Goal: Information Seeking & Learning: Check status

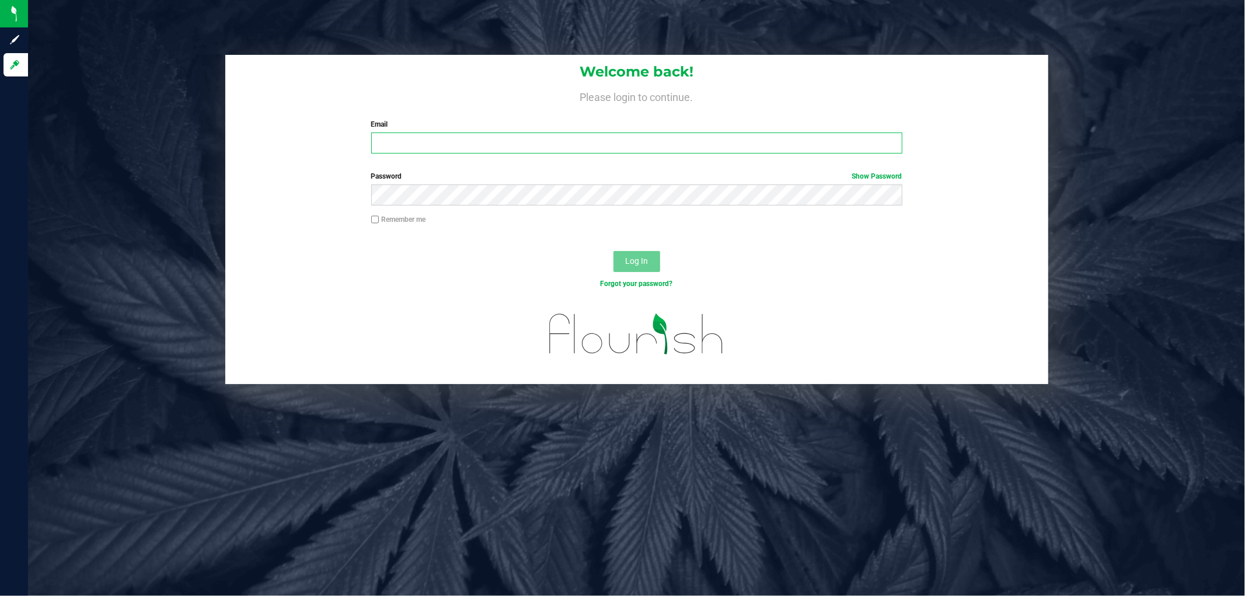
click at [637, 139] on input "Email" at bounding box center [636, 142] width 531 height 21
type input "johicks@liveparallel.com"
click at [613, 251] on button "Log In" at bounding box center [636, 261] width 47 height 21
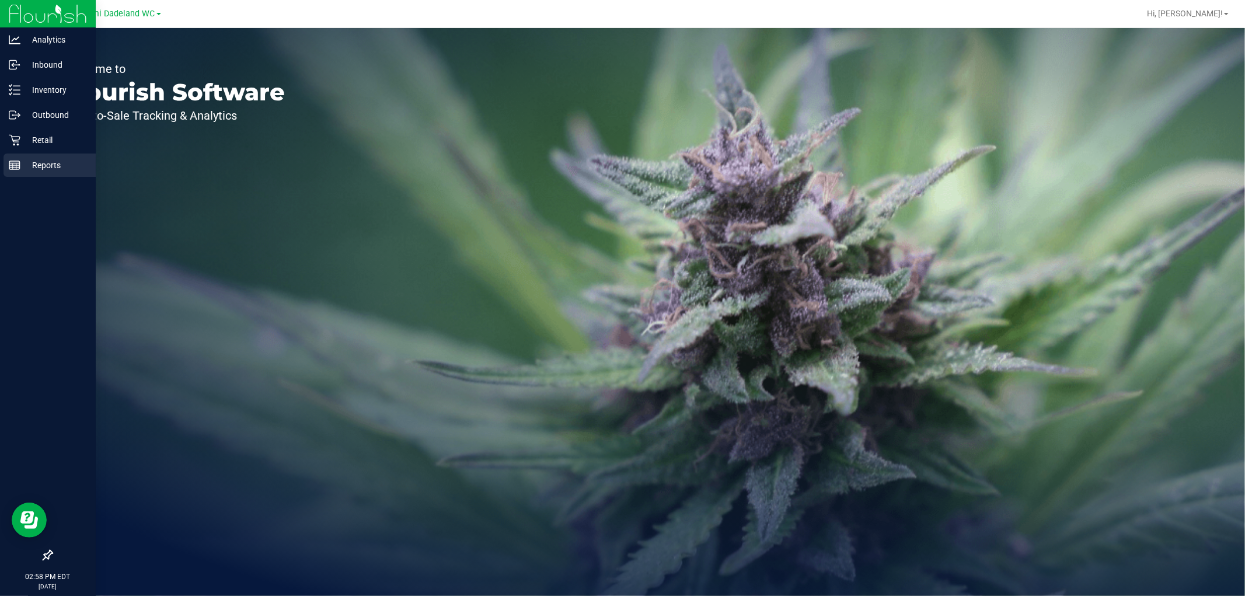
click at [60, 170] on p "Reports" at bounding box center [55, 165] width 70 height 14
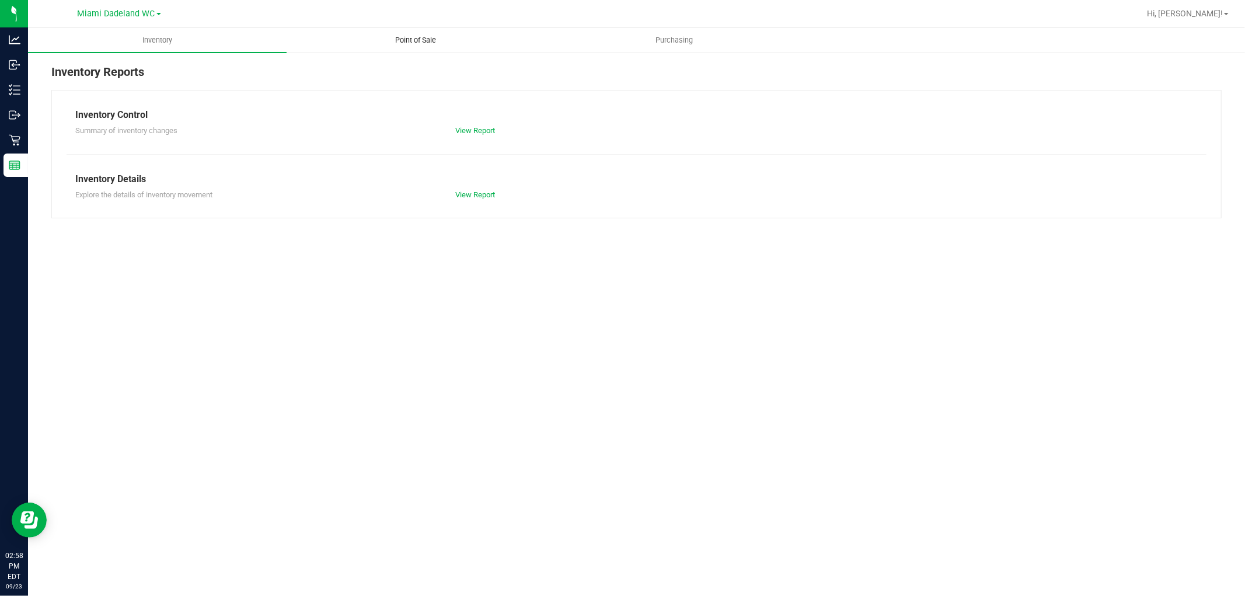
click at [452, 44] on uib-tab-heading "Point of Sale" at bounding box center [415, 40] width 257 height 23
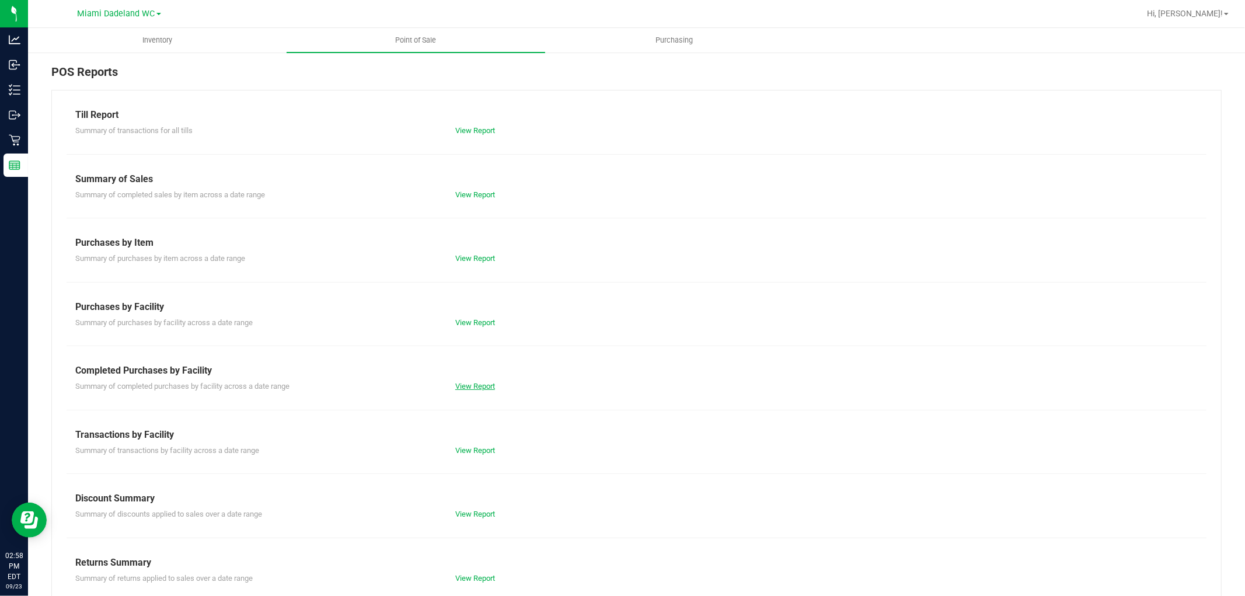
click at [480, 383] on link "View Report" at bounding box center [475, 386] width 40 height 9
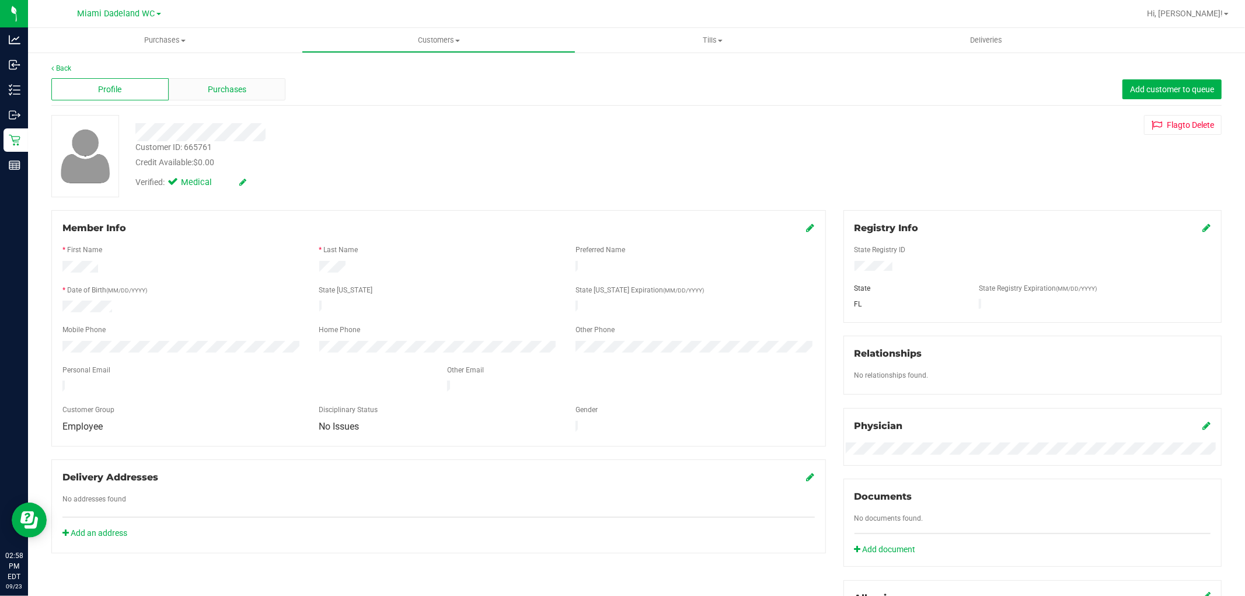
click at [237, 90] on span "Purchases" at bounding box center [227, 89] width 39 height 12
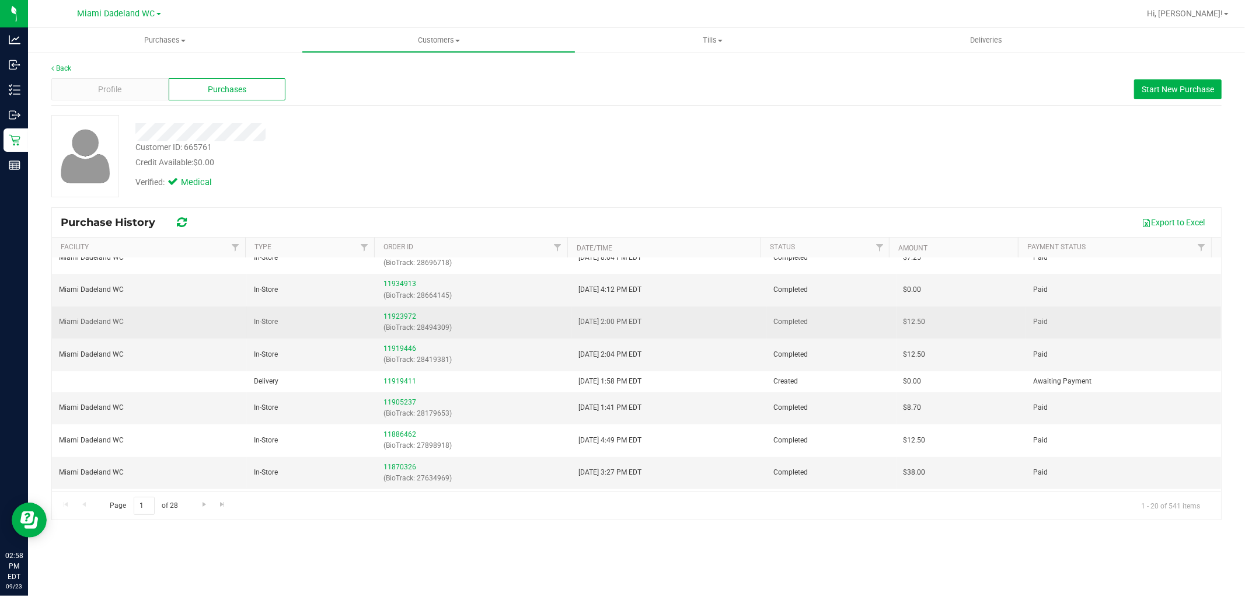
scroll to position [401, 0]
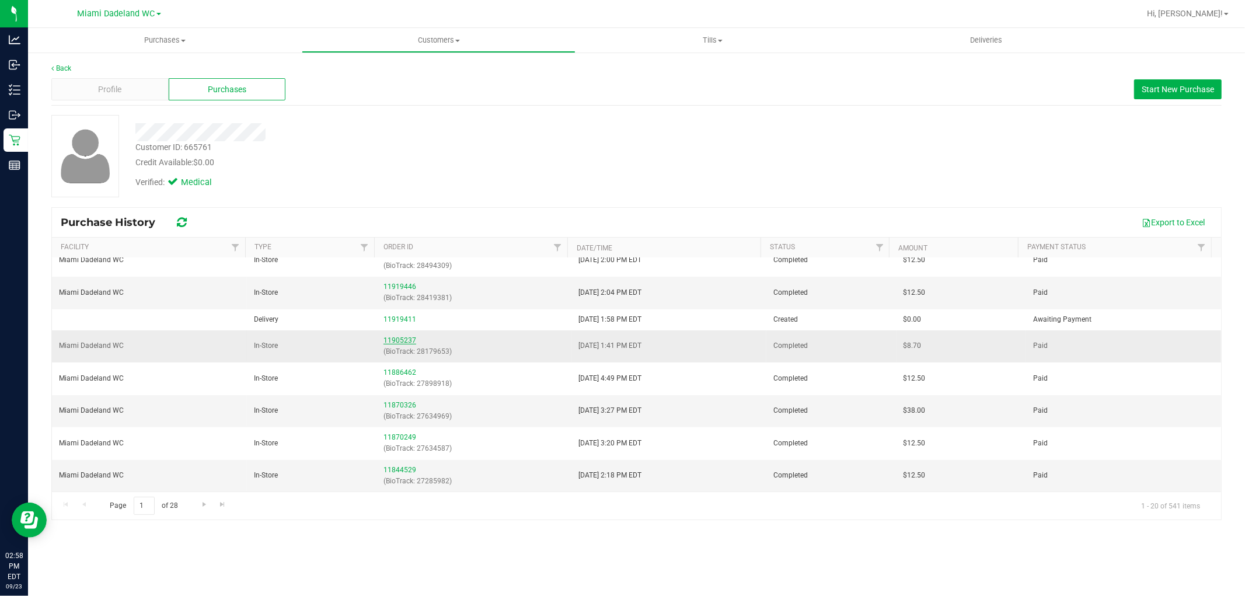
click at [397, 341] on link "11905237" at bounding box center [399, 340] width 33 height 8
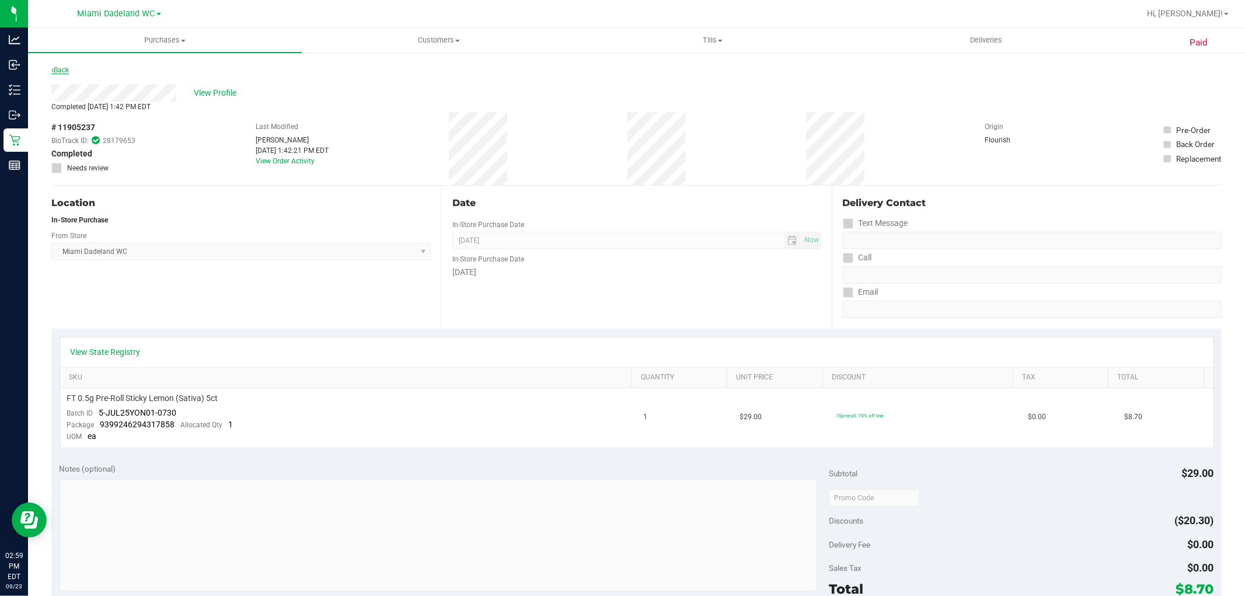
click at [63, 68] on link "Back" at bounding box center [60, 70] width 18 height 8
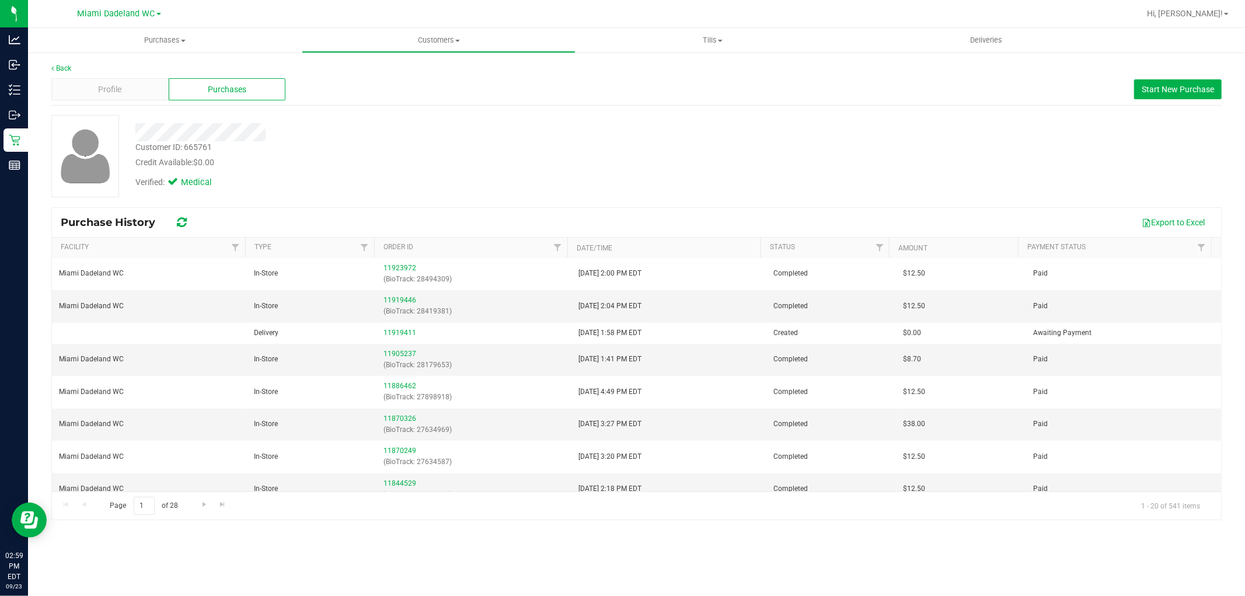
scroll to position [389, 0]
drag, startPoint x: 460, startPoint y: 341, endPoint x: 477, endPoint y: 366, distance: 31.1
click at [477, 366] on p "(BioTrack: 28179653)" at bounding box center [473, 364] width 181 height 11
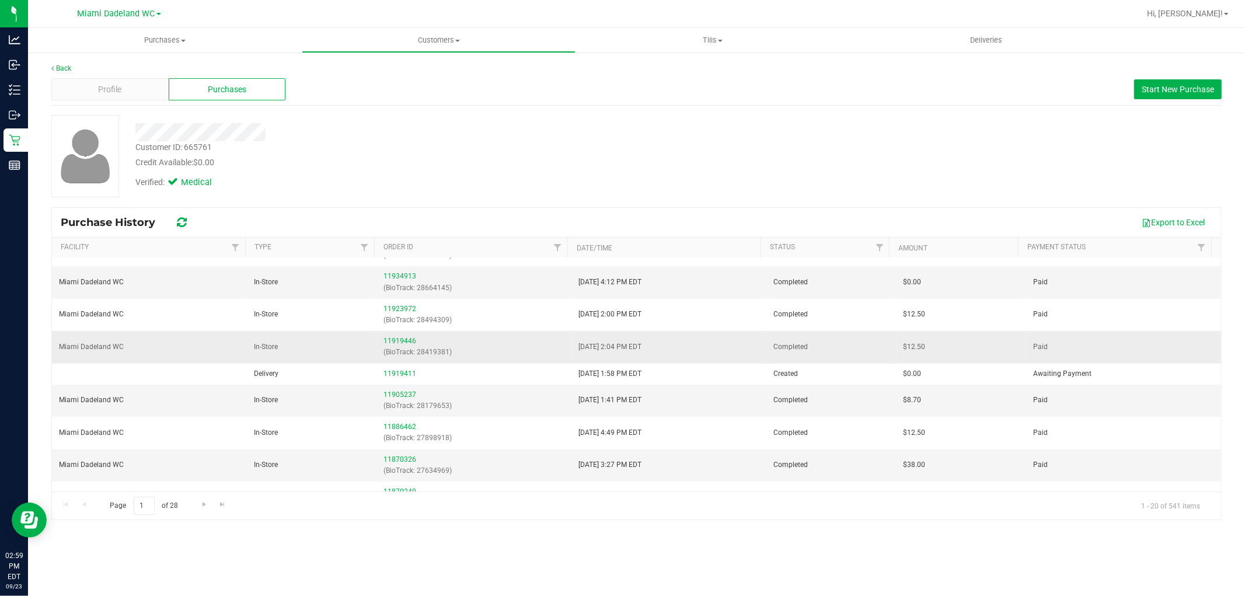
scroll to position [324, 0]
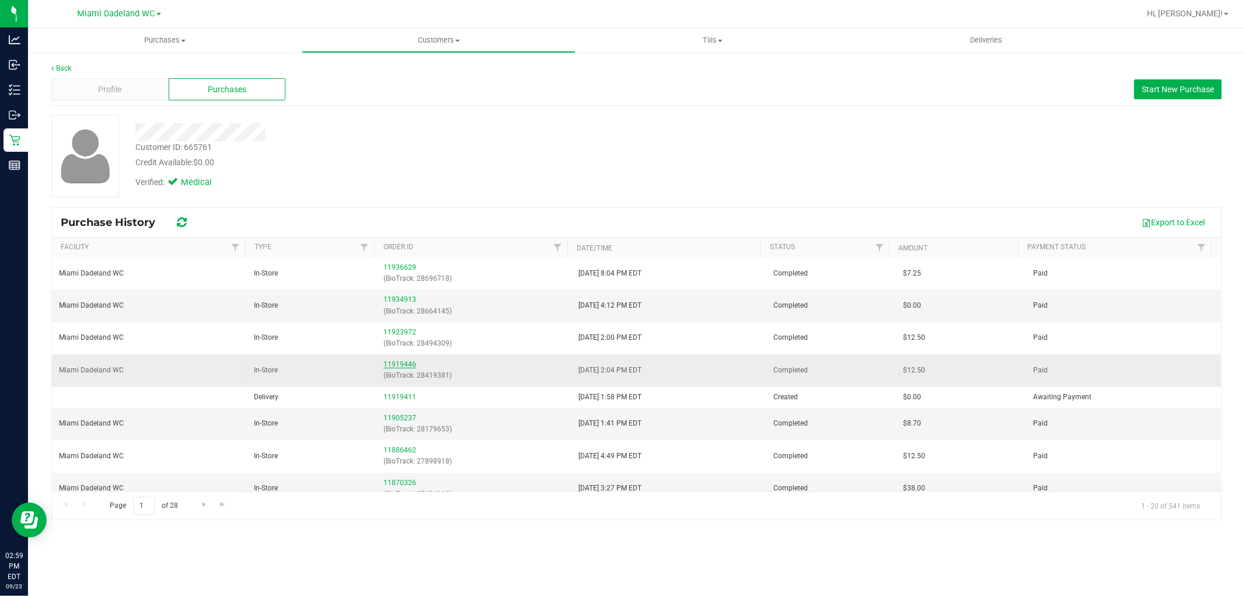
click at [388, 362] on link "11919446" at bounding box center [399, 364] width 33 height 8
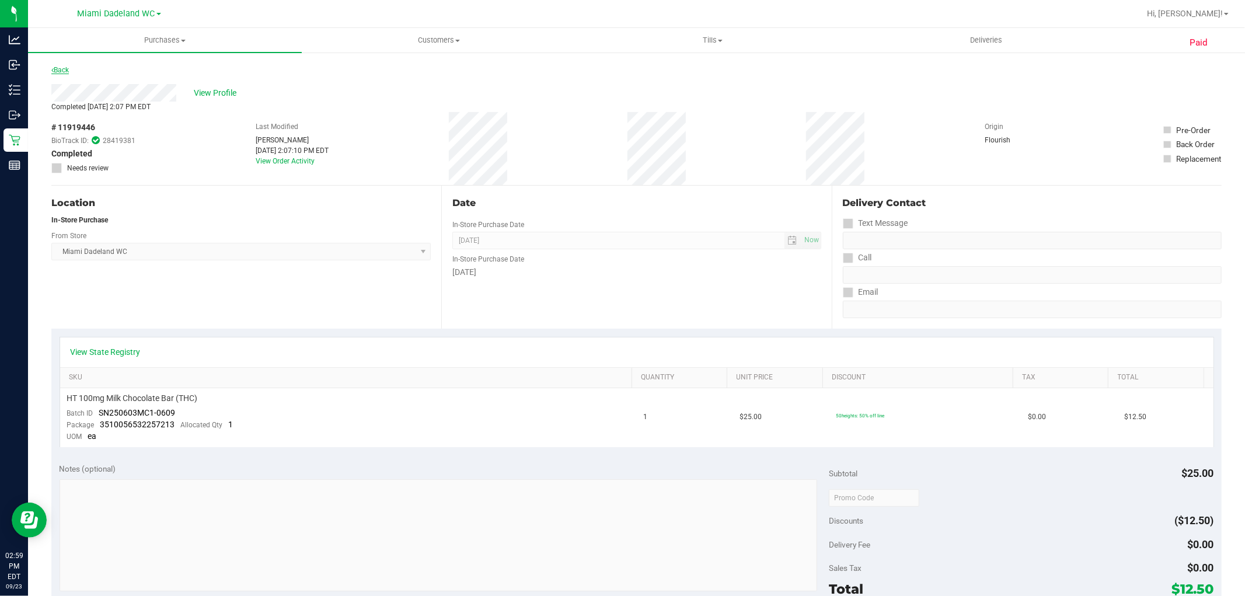
click at [59, 67] on link "Back" at bounding box center [60, 70] width 18 height 8
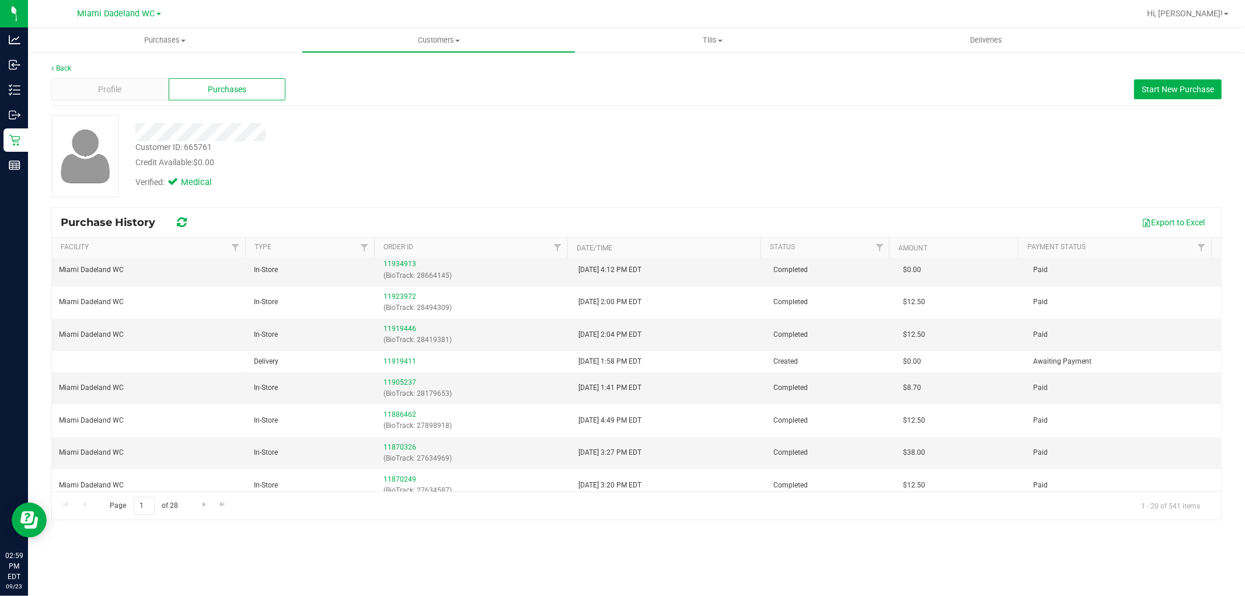
scroll to position [337, 0]
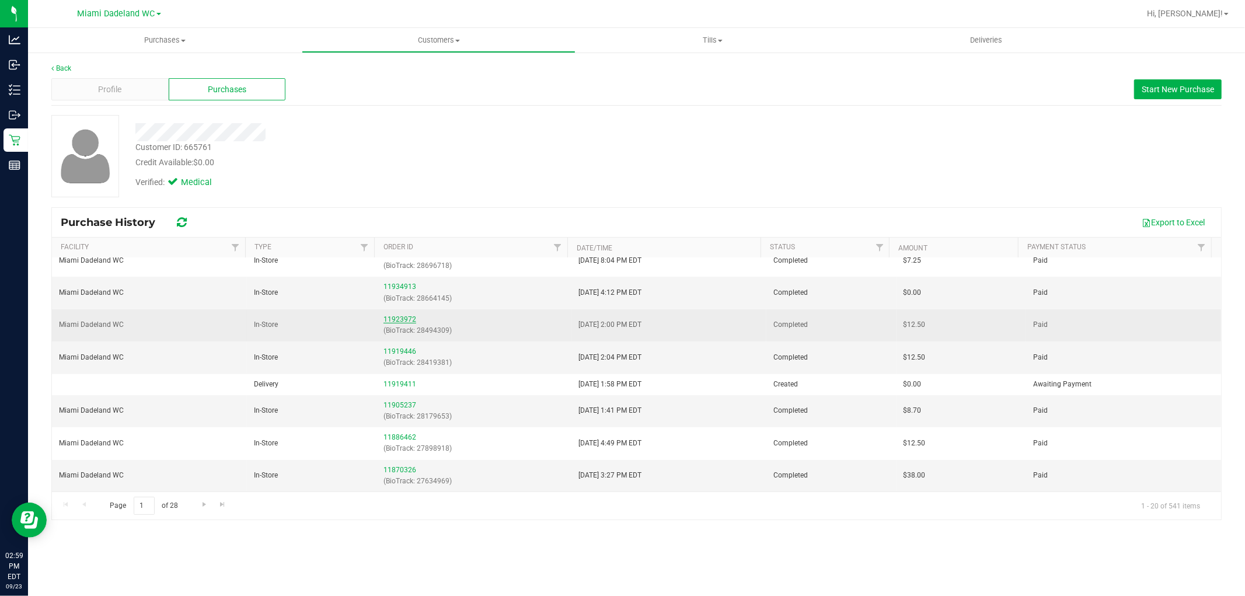
click at [406, 317] on link "11923972" at bounding box center [399, 319] width 33 height 8
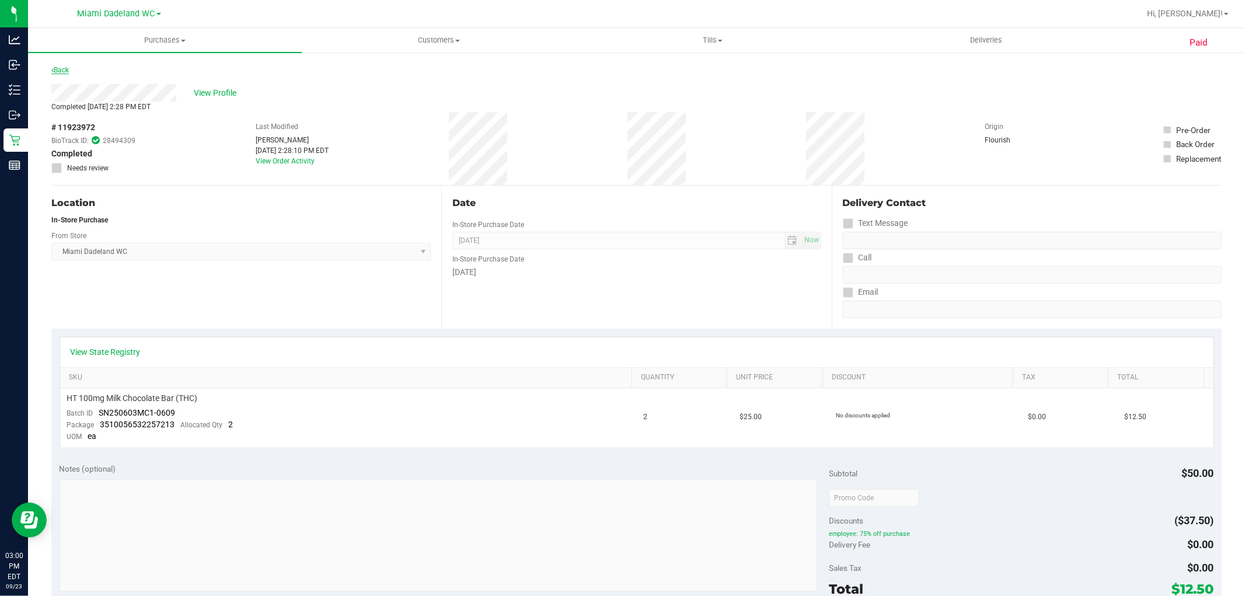
click at [63, 71] on link "Back" at bounding box center [60, 70] width 18 height 8
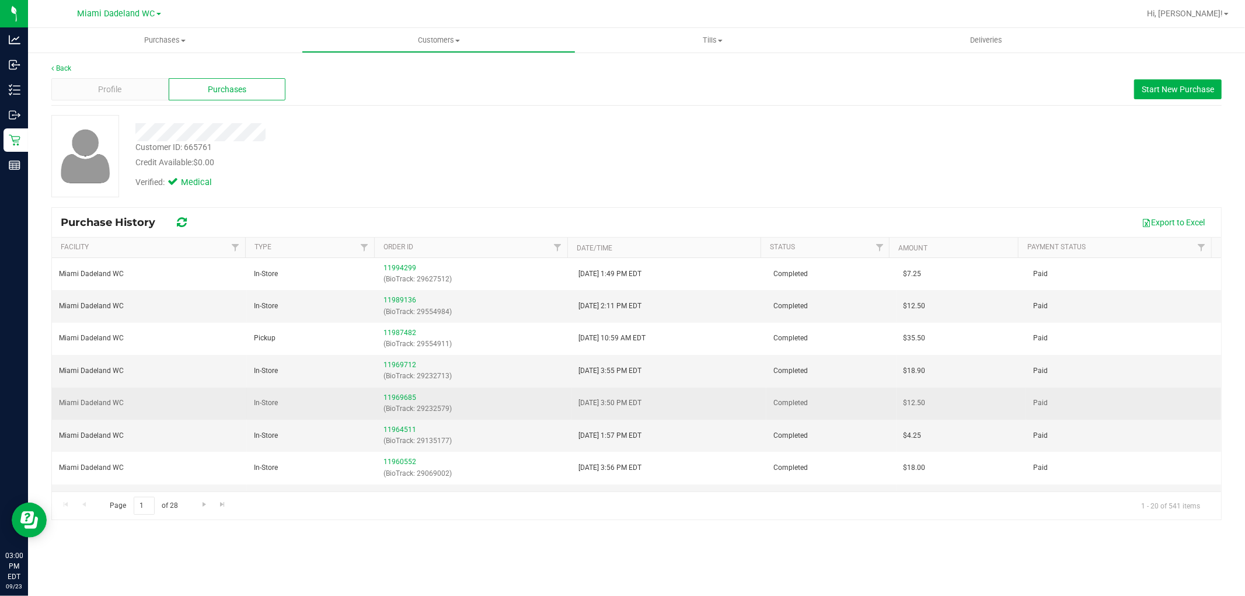
click at [398, 403] on div "11969685 (BioTrack: 29232579)" at bounding box center [473, 403] width 181 height 22
click at [397, 400] on link "11969685" at bounding box center [399, 397] width 33 height 8
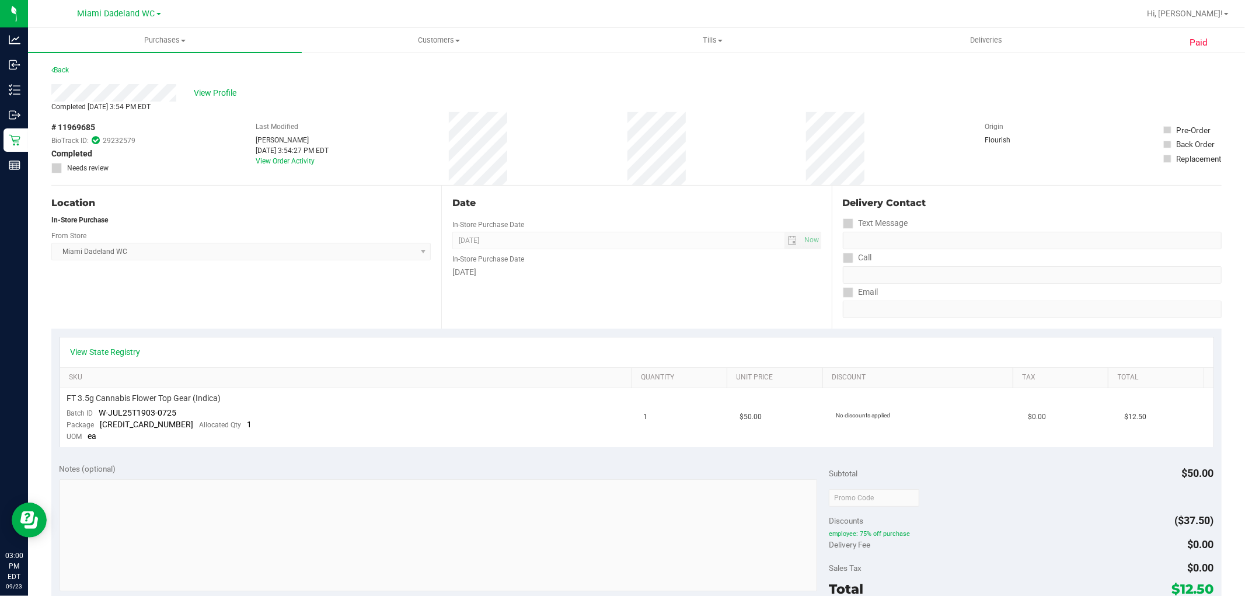
click at [68, 64] on div "Back" at bounding box center [60, 70] width 18 height 14
click at [62, 68] on link "Back" at bounding box center [60, 70] width 18 height 8
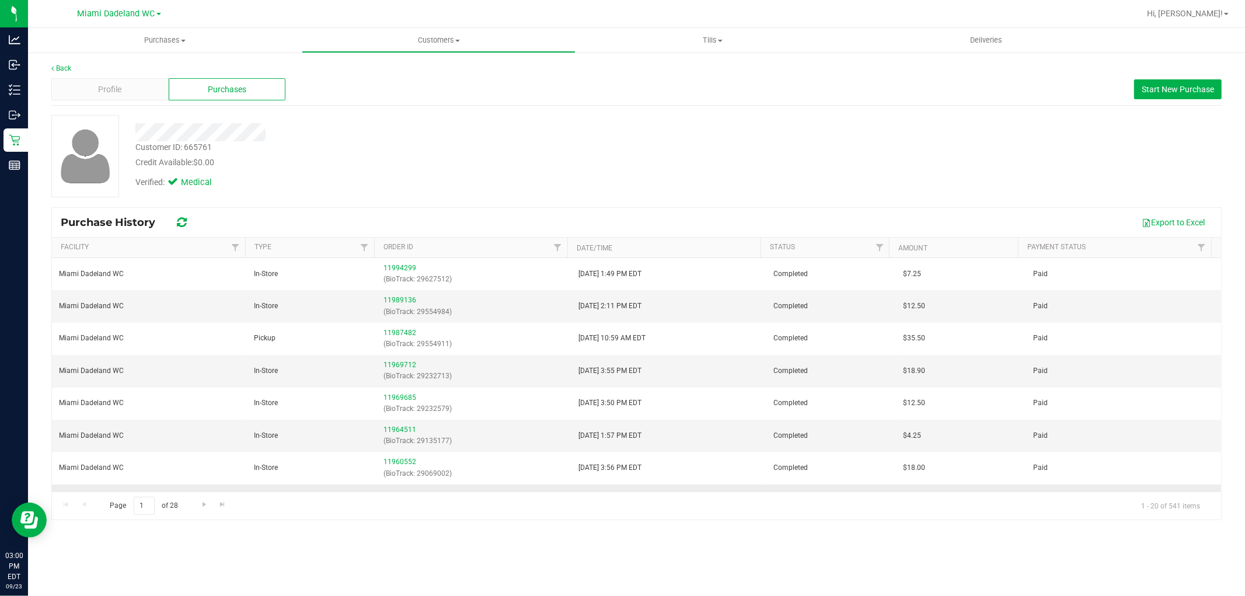
scroll to position [65, 0]
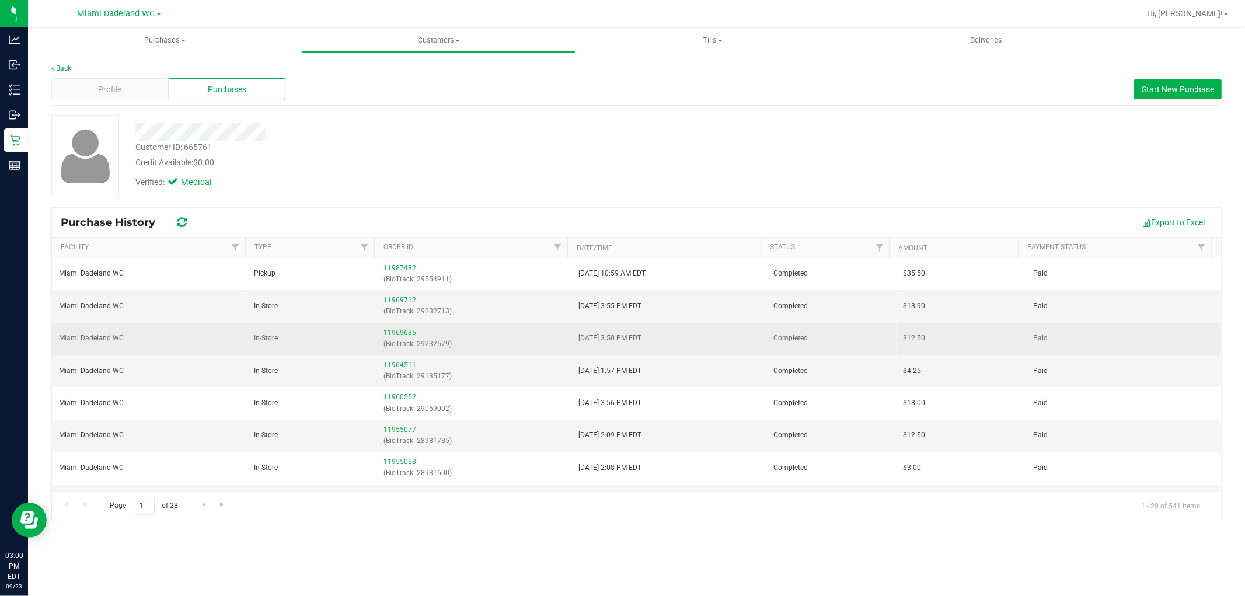
click at [400, 328] on div "11969685 (BioTrack: 29232579)" at bounding box center [473, 338] width 181 height 22
click at [399, 333] on link "11969685" at bounding box center [399, 333] width 33 height 8
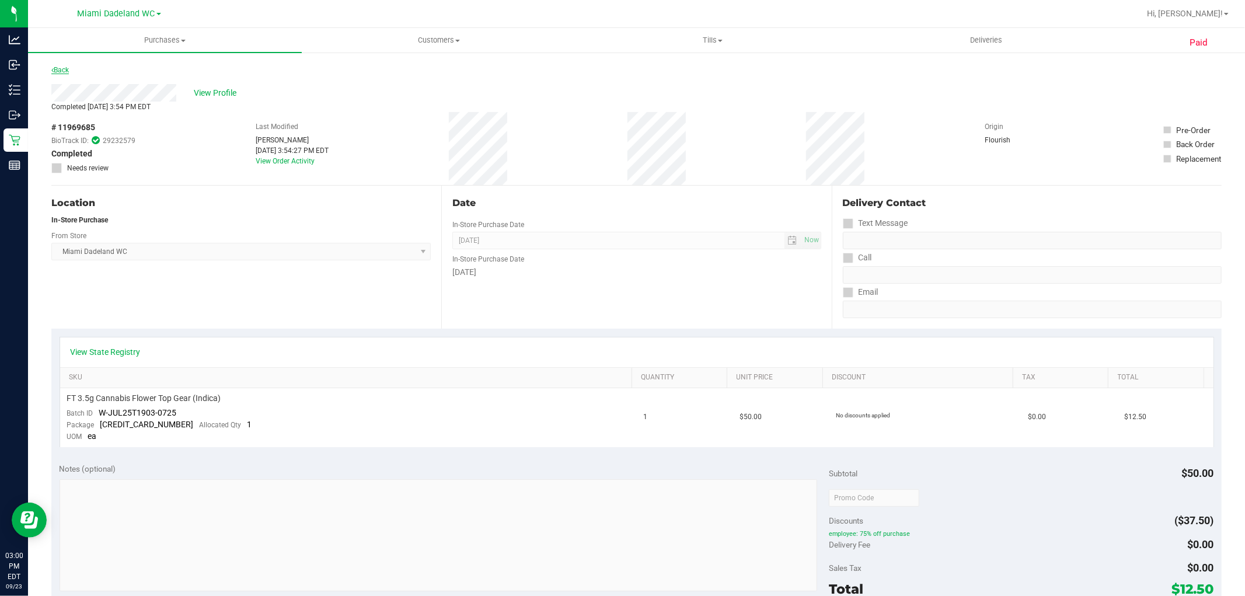
click at [55, 66] on link "Back" at bounding box center [60, 70] width 18 height 8
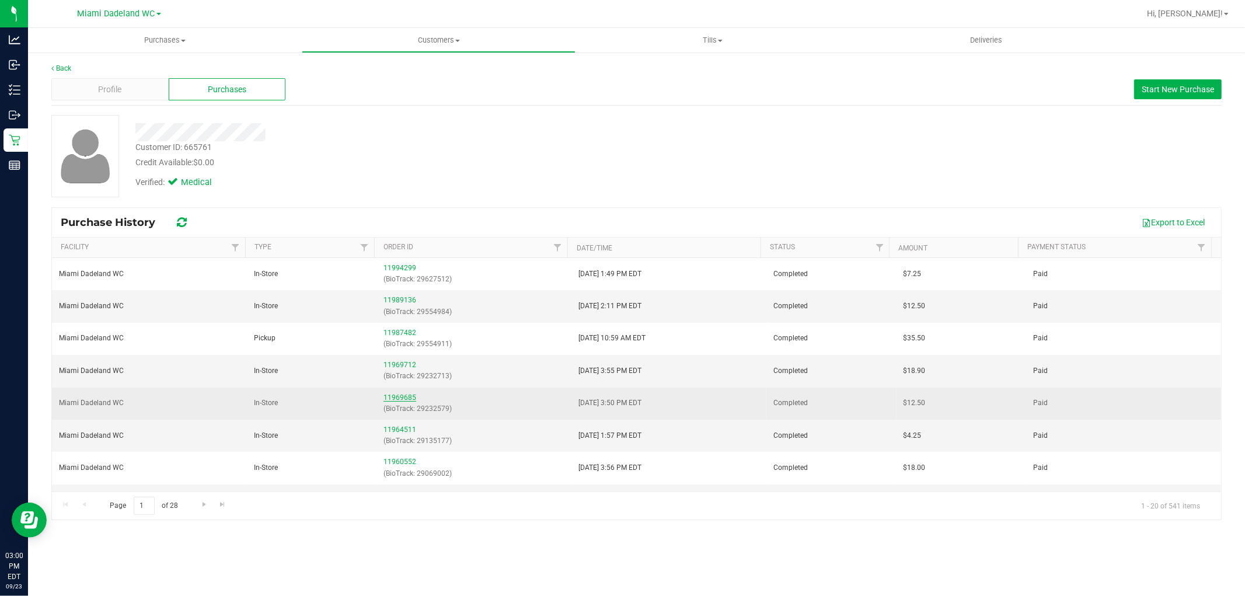
click at [400, 397] on link "11969685" at bounding box center [399, 397] width 33 height 8
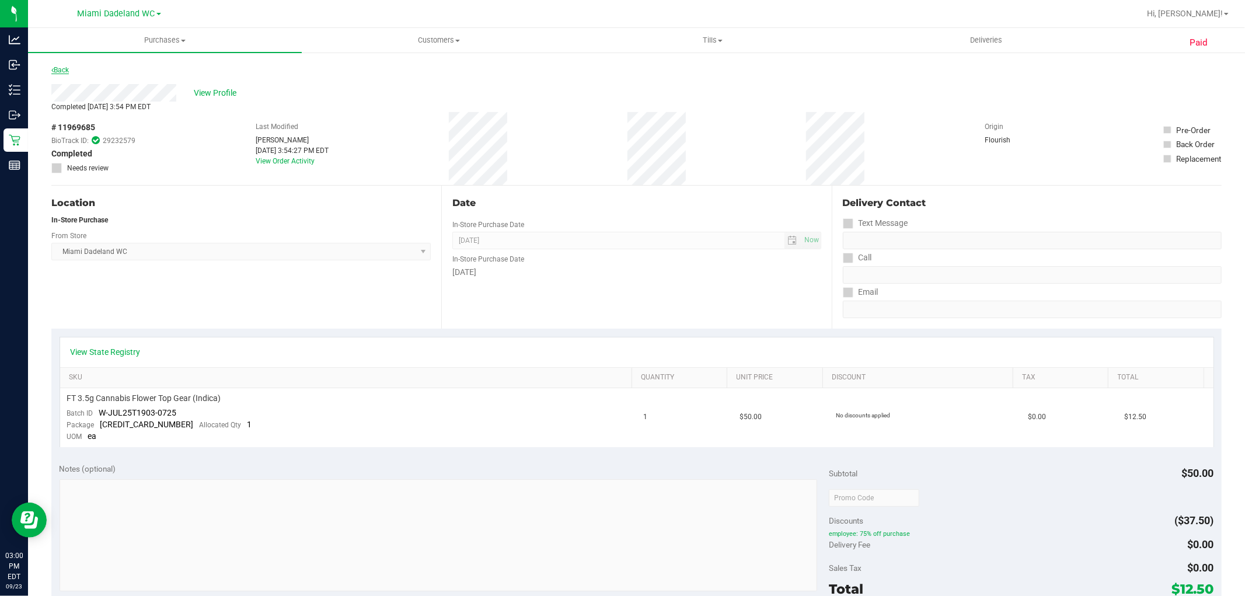
click at [58, 70] on link "Back" at bounding box center [60, 70] width 18 height 8
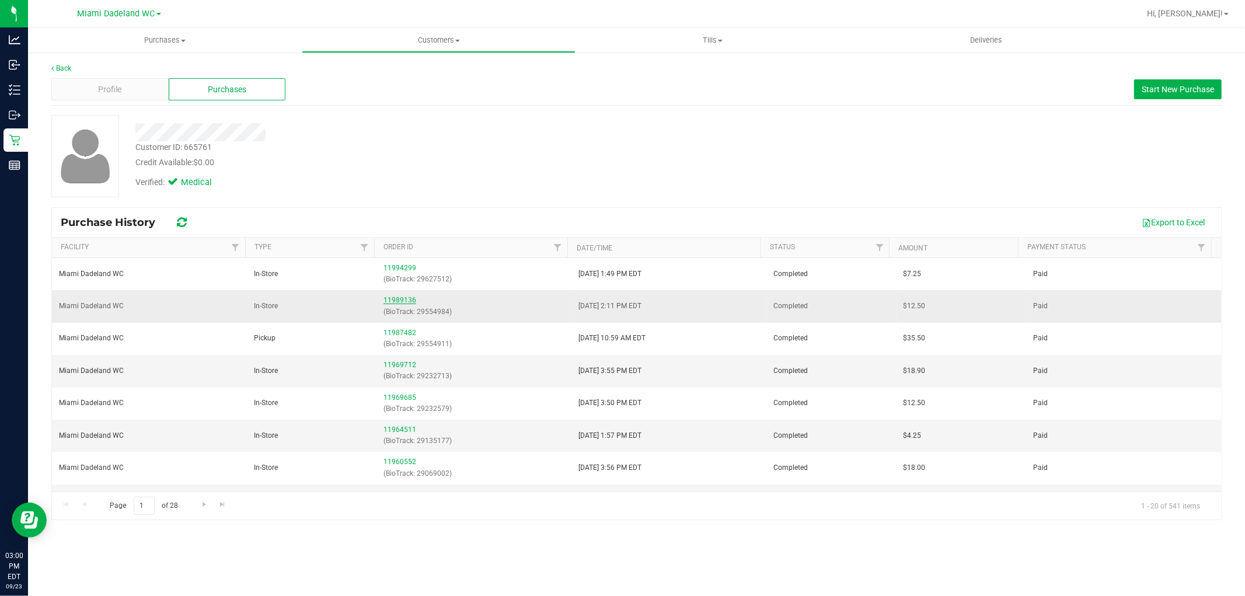
click at [395, 299] on link "11989136" at bounding box center [399, 300] width 33 height 8
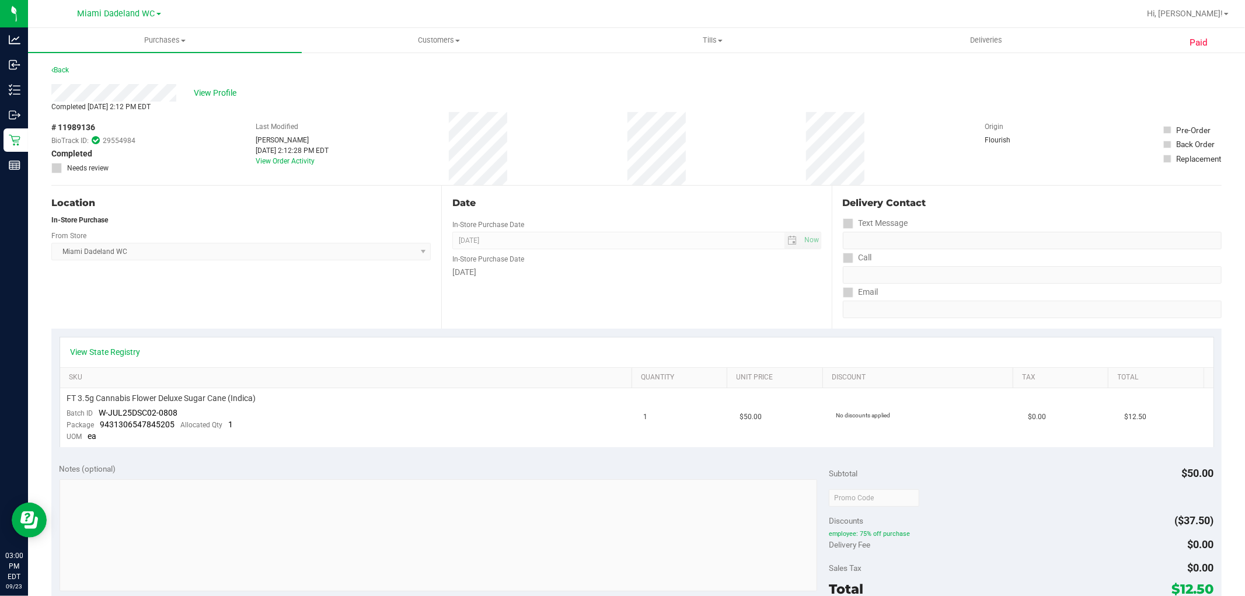
click at [61, 63] on div "Back" at bounding box center [60, 70] width 18 height 14
click at [65, 69] on link "Back" at bounding box center [60, 70] width 18 height 8
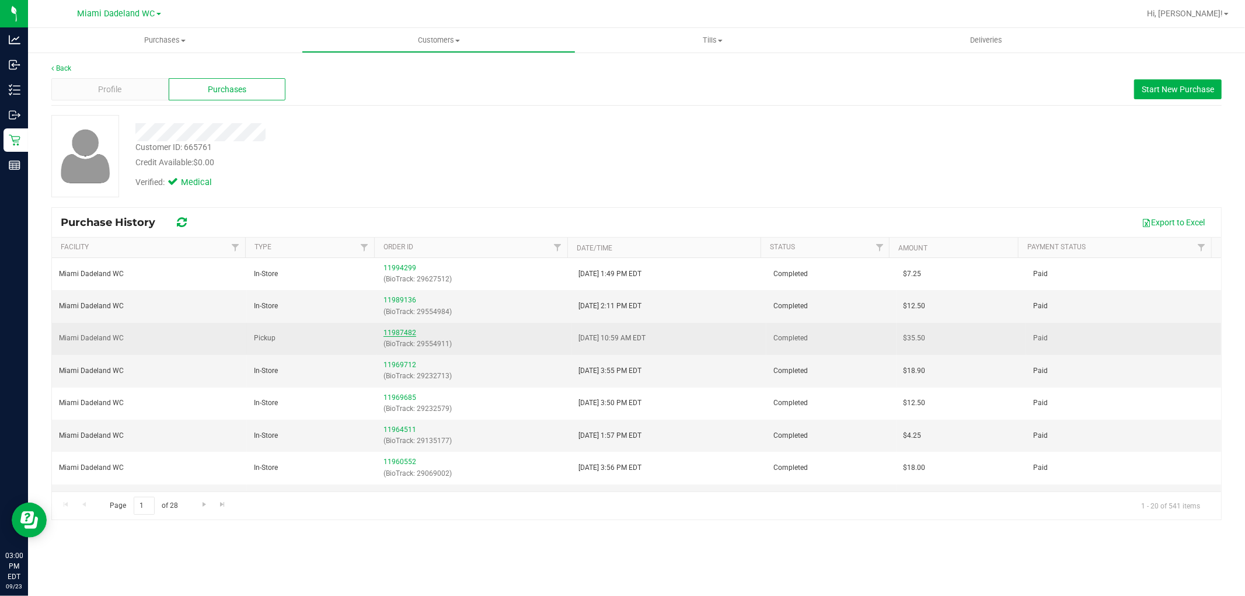
click at [395, 330] on link "11987482" at bounding box center [399, 333] width 33 height 8
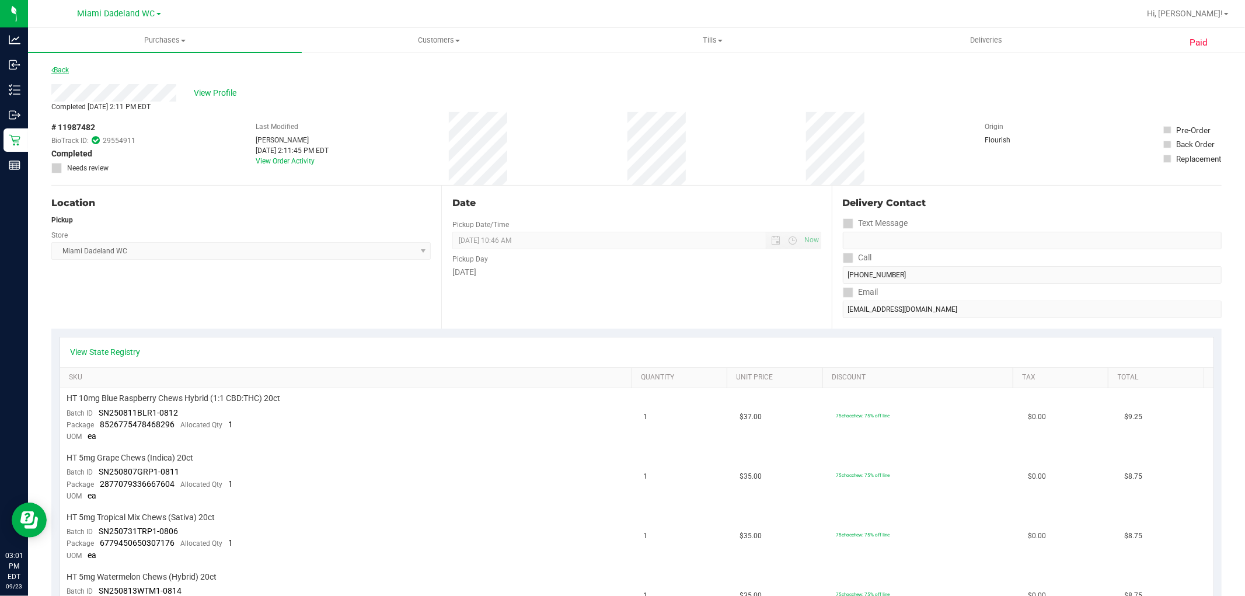
click at [55, 71] on link "Back" at bounding box center [60, 70] width 18 height 8
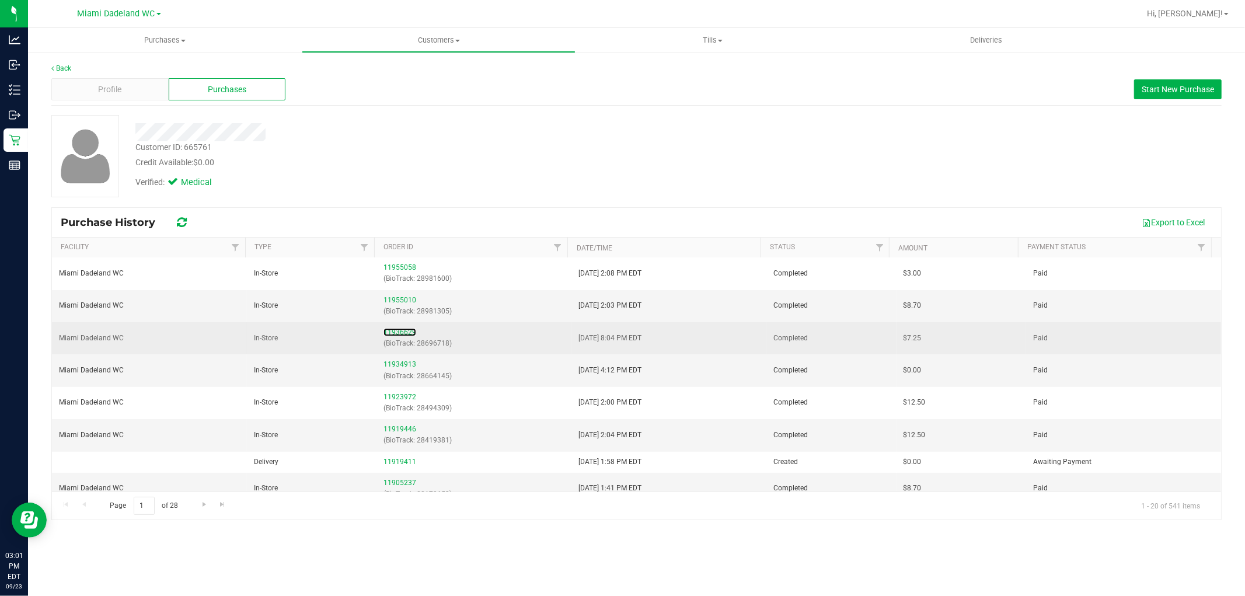
scroll to position [194, 0]
click at [404, 331] on link "11955058" at bounding box center [399, 332] width 33 height 8
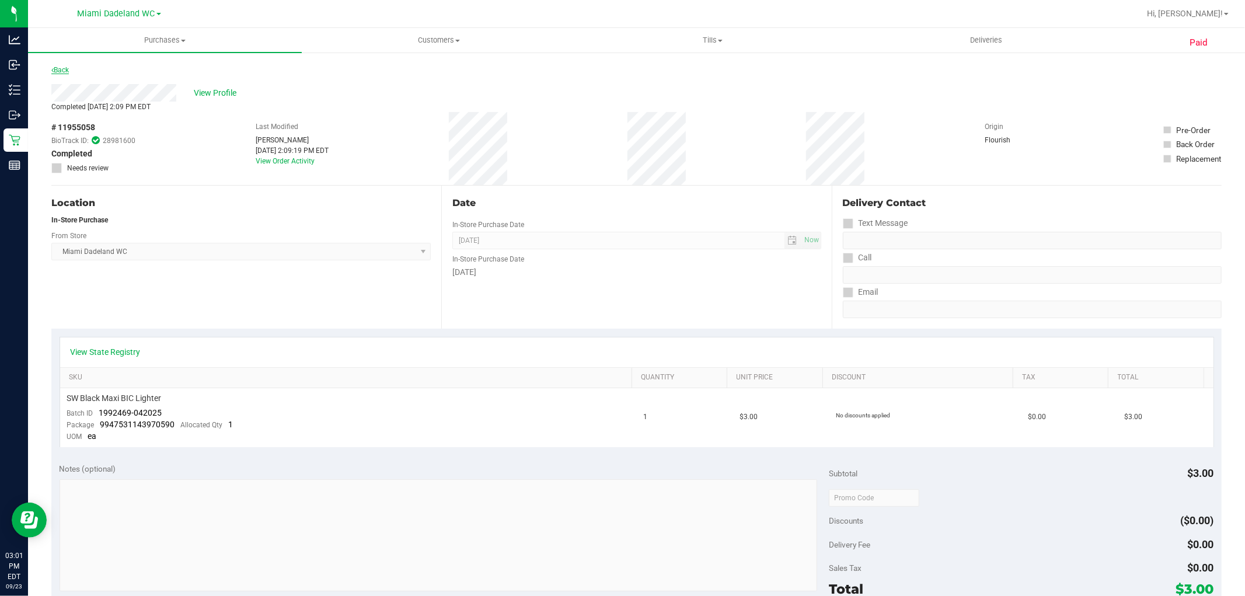
click at [62, 68] on link "Back" at bounding box center [60, 70] width 18 height 8
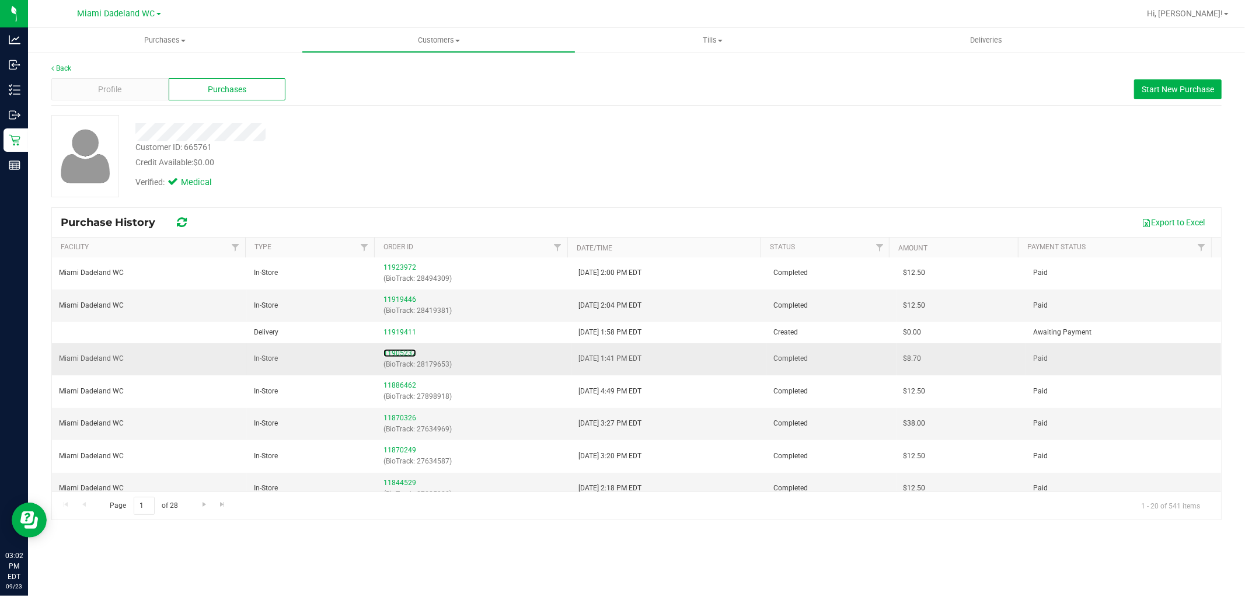
scroll to position [324, 0]
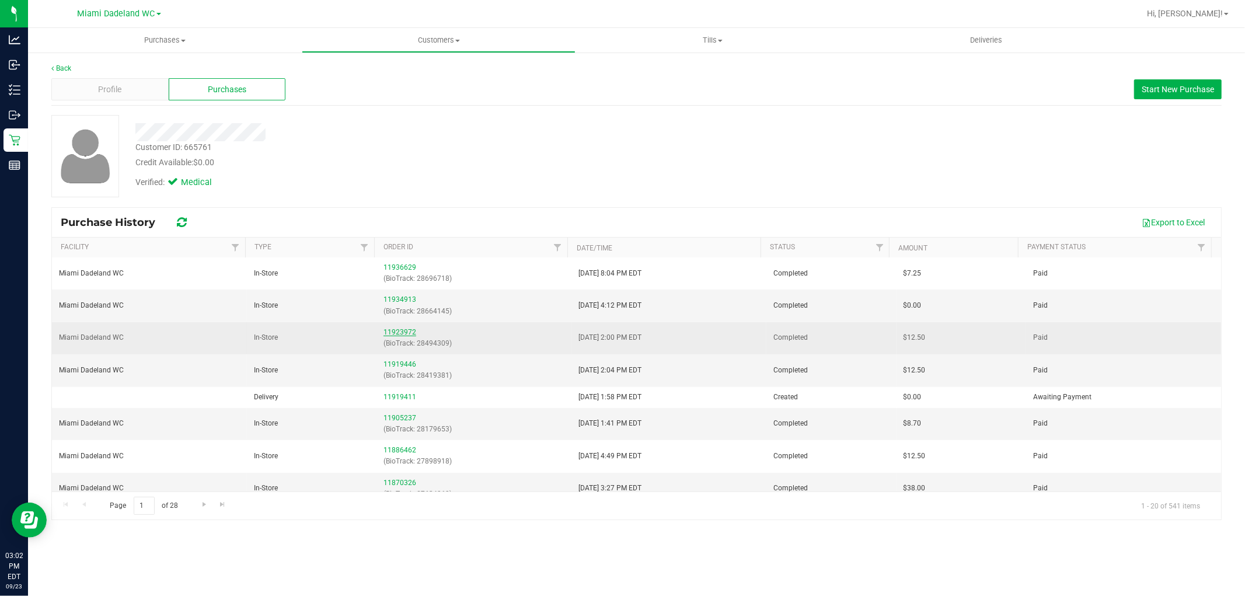
click at [401, 331] on link "11923972" at bounding box center [399, 332] width 33 height 8
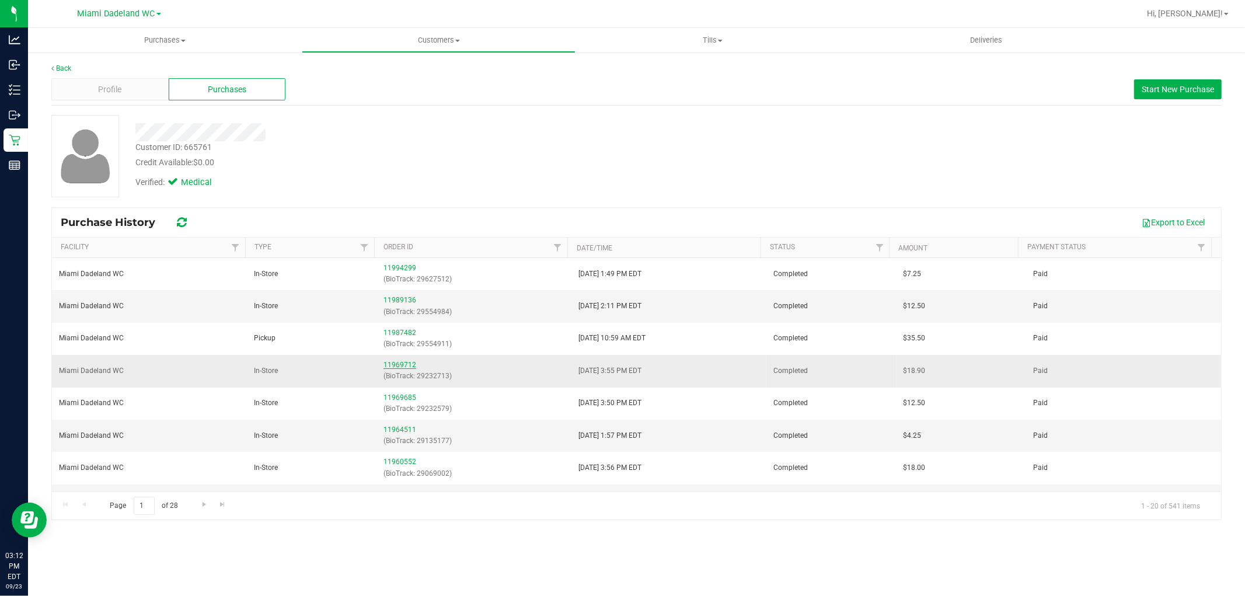
drag, startPoint x: 397, startPoint y: 370, endPoint x: 389, endPoint y: 365, distance: 10.2
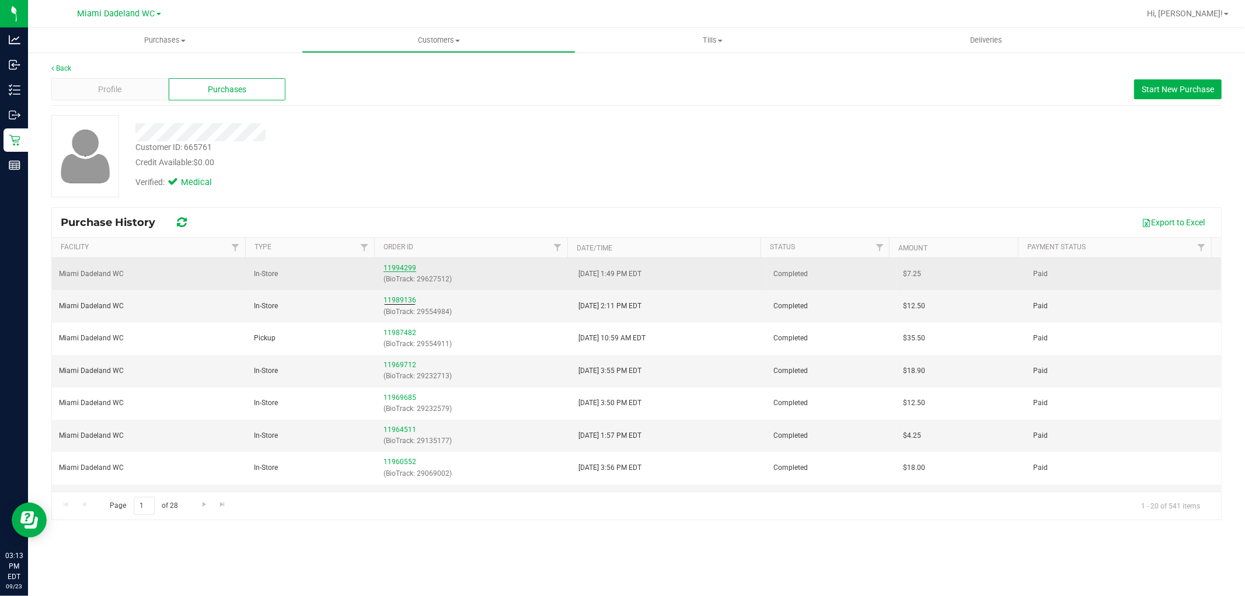
drag, startPoint x: 404, startPoint y: 263, endPoint x: 399, endPoint y: 268, distance: 7.4
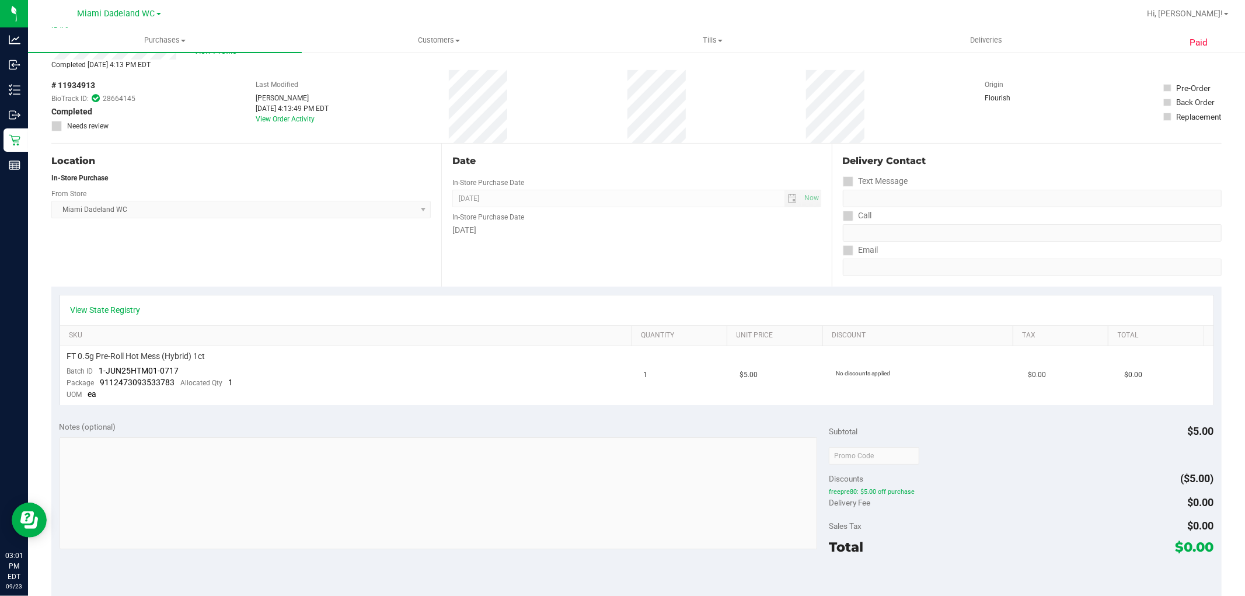
scroll to position [65, 0]
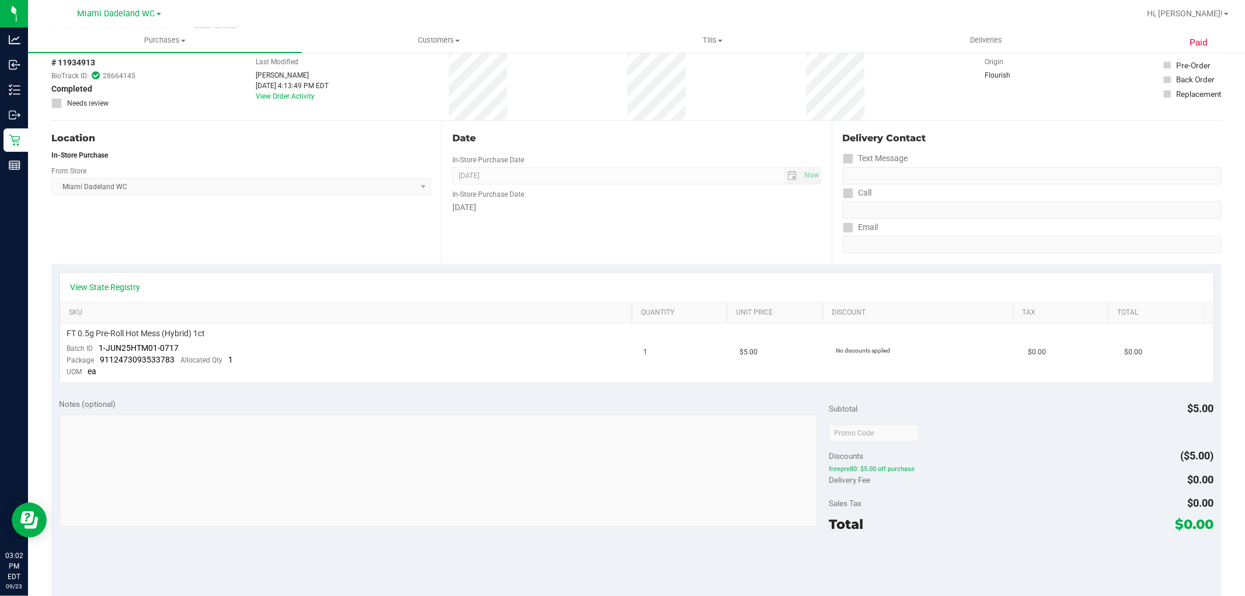
drag, startPoint x: 522, startPoint y: 170, endPoint x: 404, endPoint y: 183, distance: 119.2
click at [404, 183] on span "Miami Dadeland WC Select Store Bonita Springs WC Boynton Beach WC Bradenton WC …" at bounding box center [240, 187] width 379 height 18
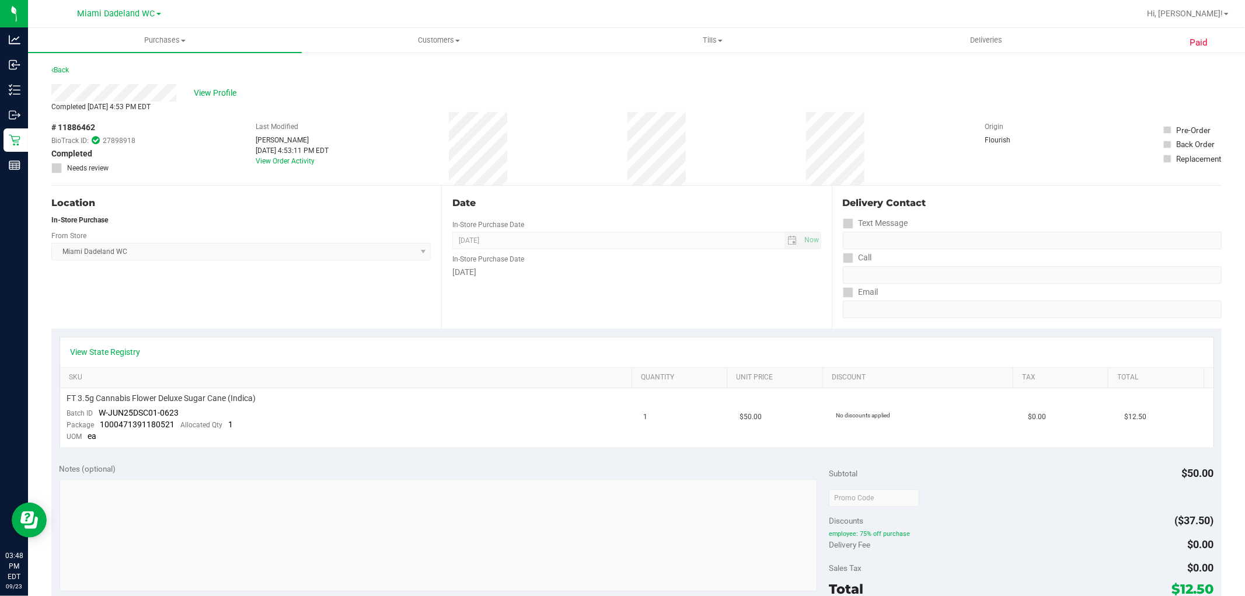
scroll to position [65, 0]
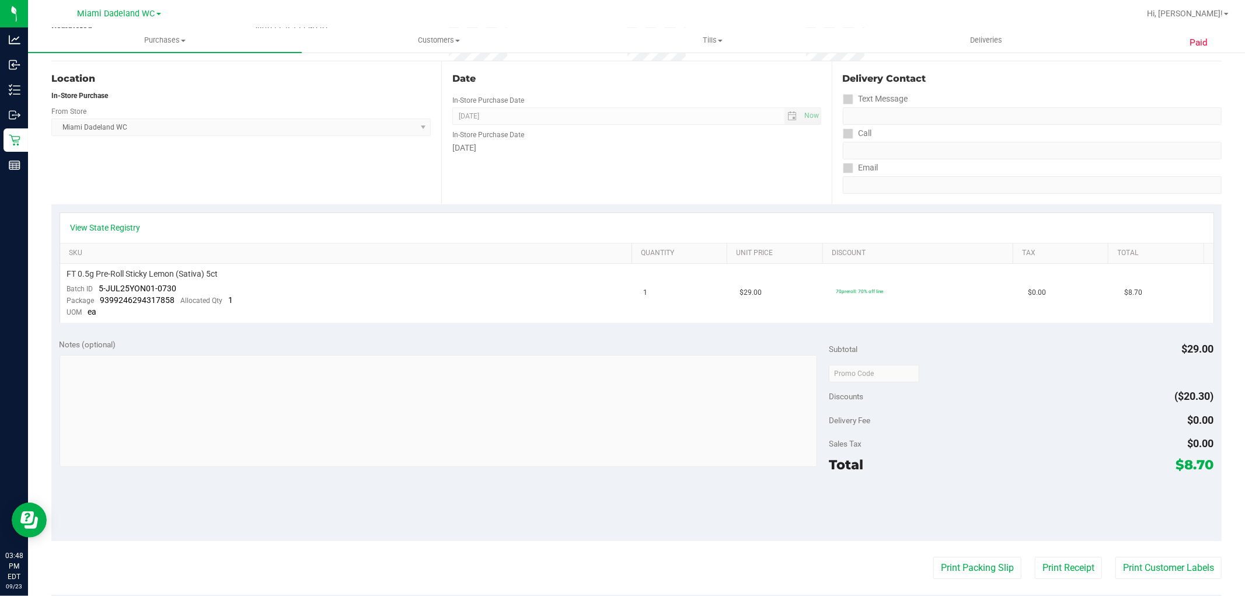
scroll to position [130, 0]
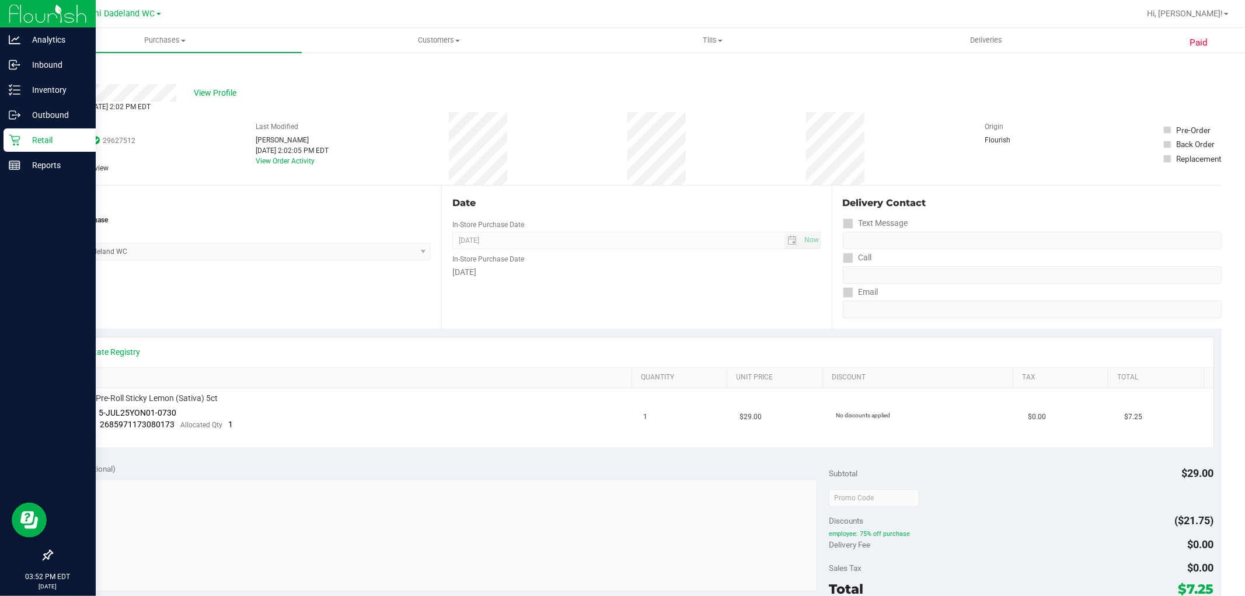
click at [26, 139] on p "Retail" at bounding box center [55, 140] width 70 height 14
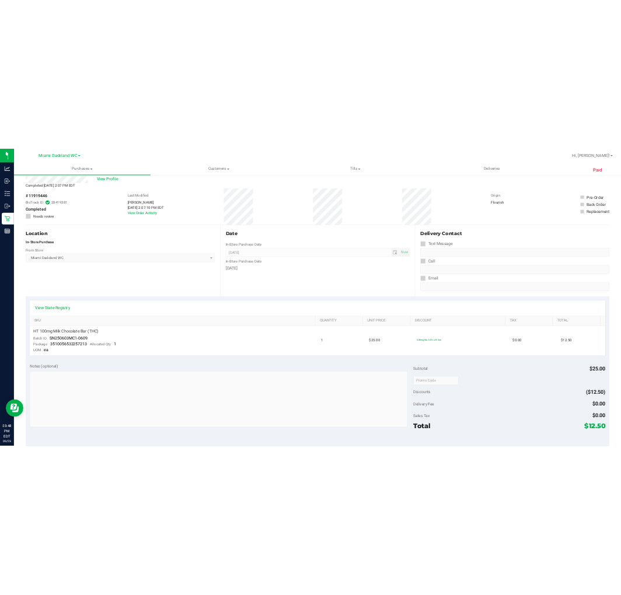
scroll to position [65, 0]
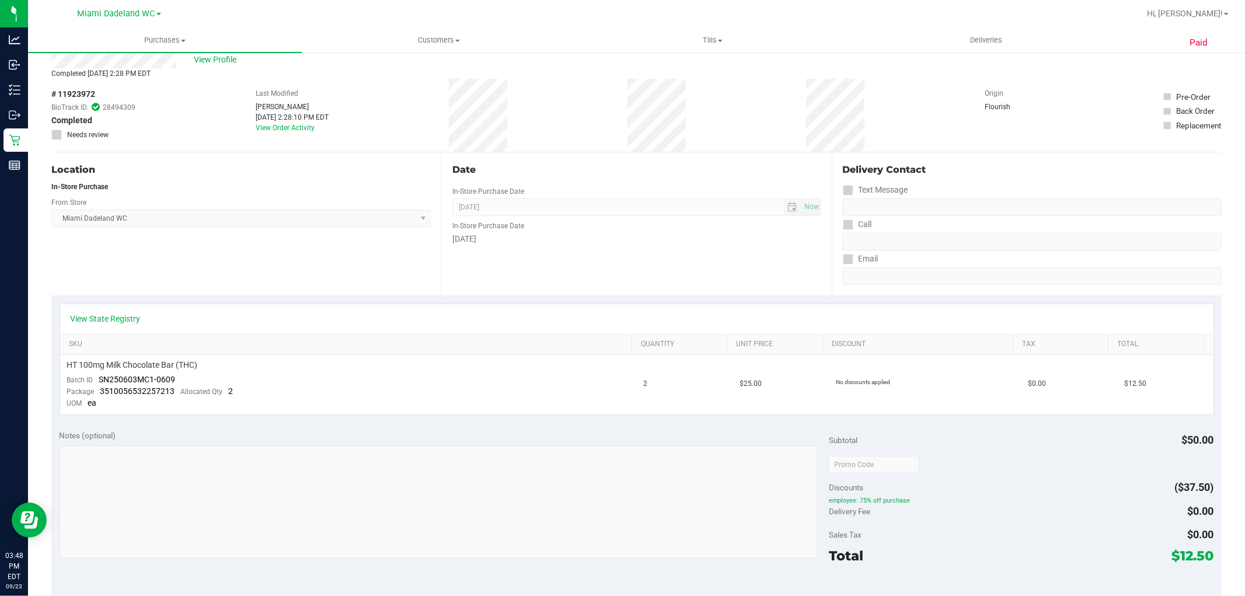
scroll to position [65, 0]
